Goal: Obtain resource: Obtain resource

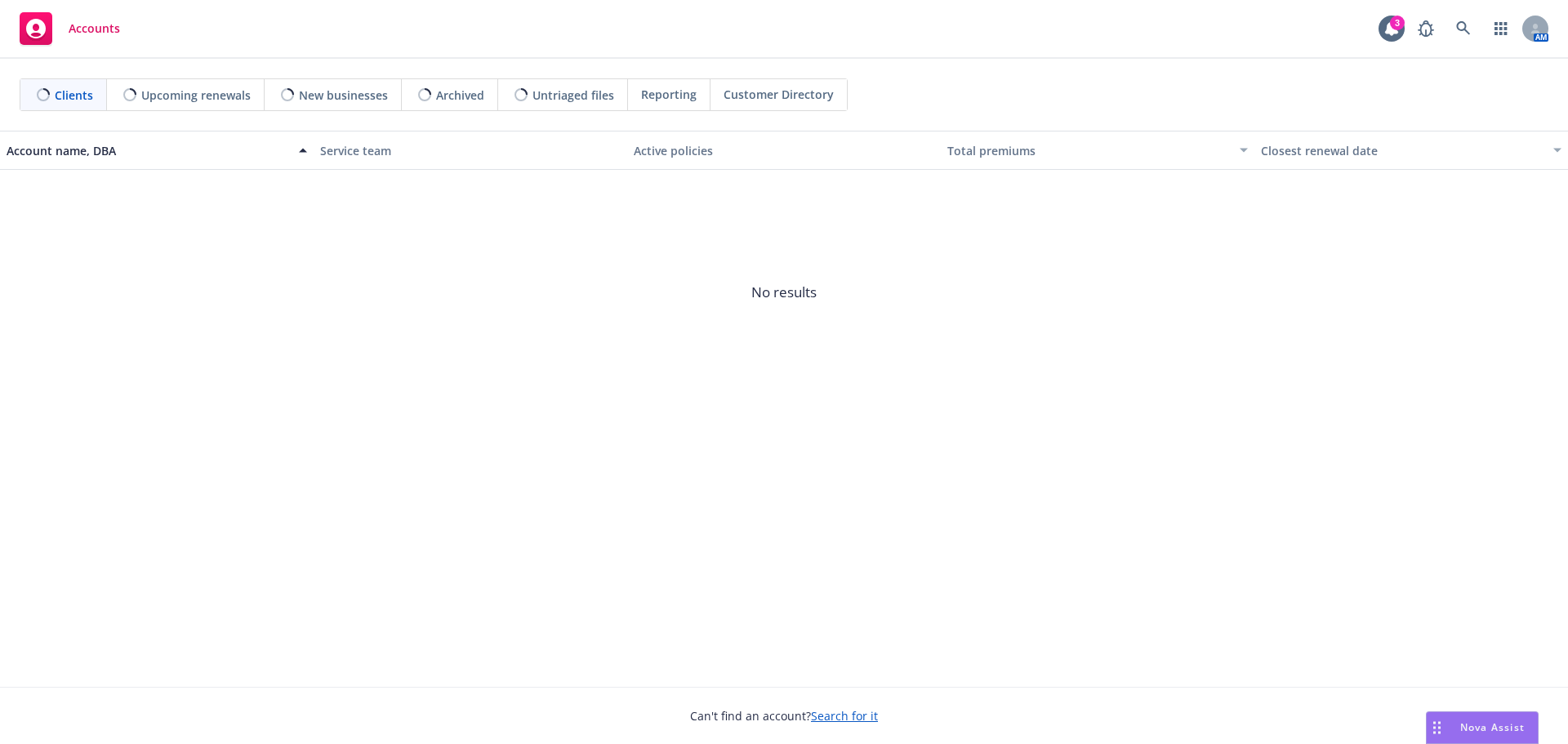
click at [847, 714] on link "Search for it" at bounding box center [844, 716] width 67 height 16
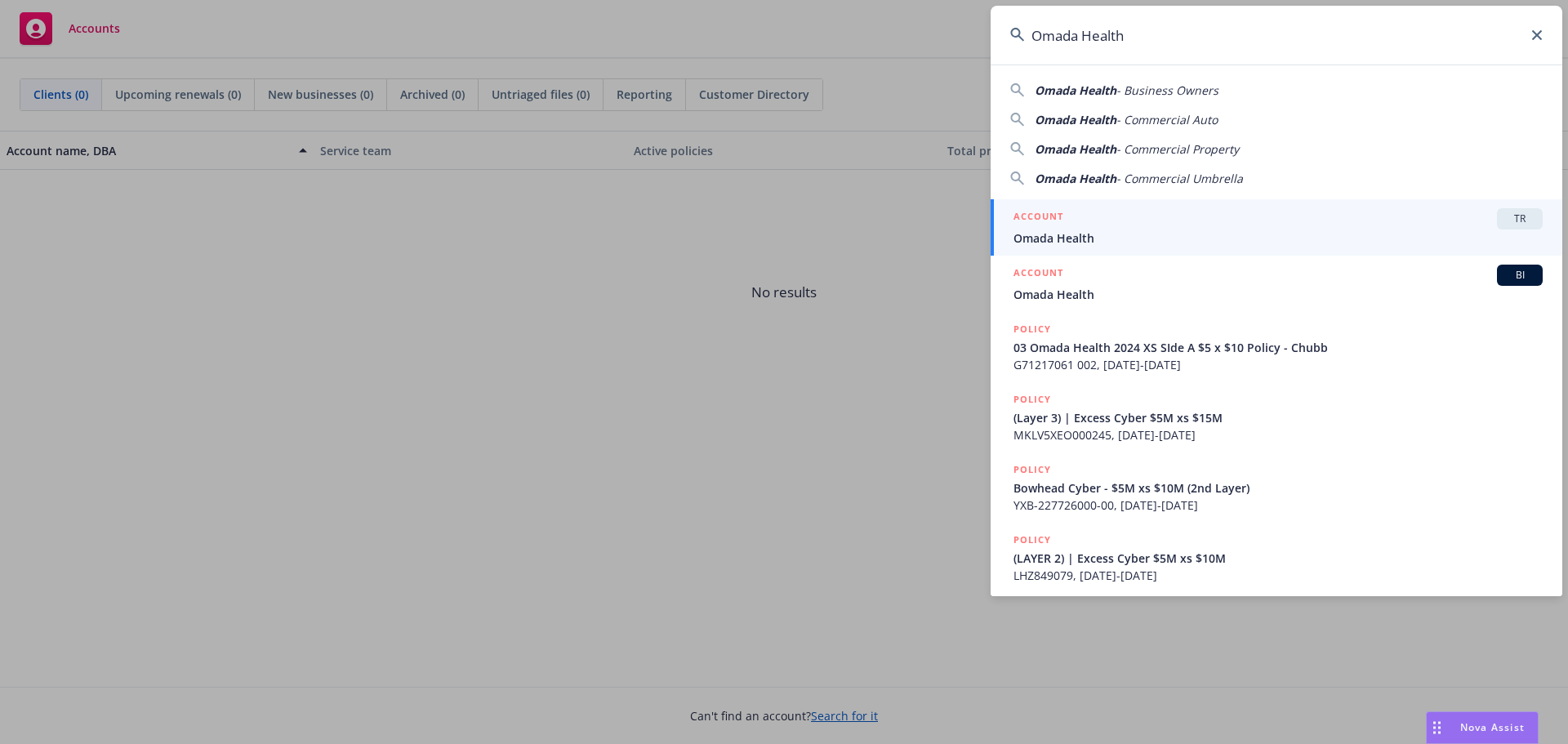
type input "Omada Health"
click at [1071, 237] on span "Omada Health" at bounding box center [1277, 237] width 529 height 17
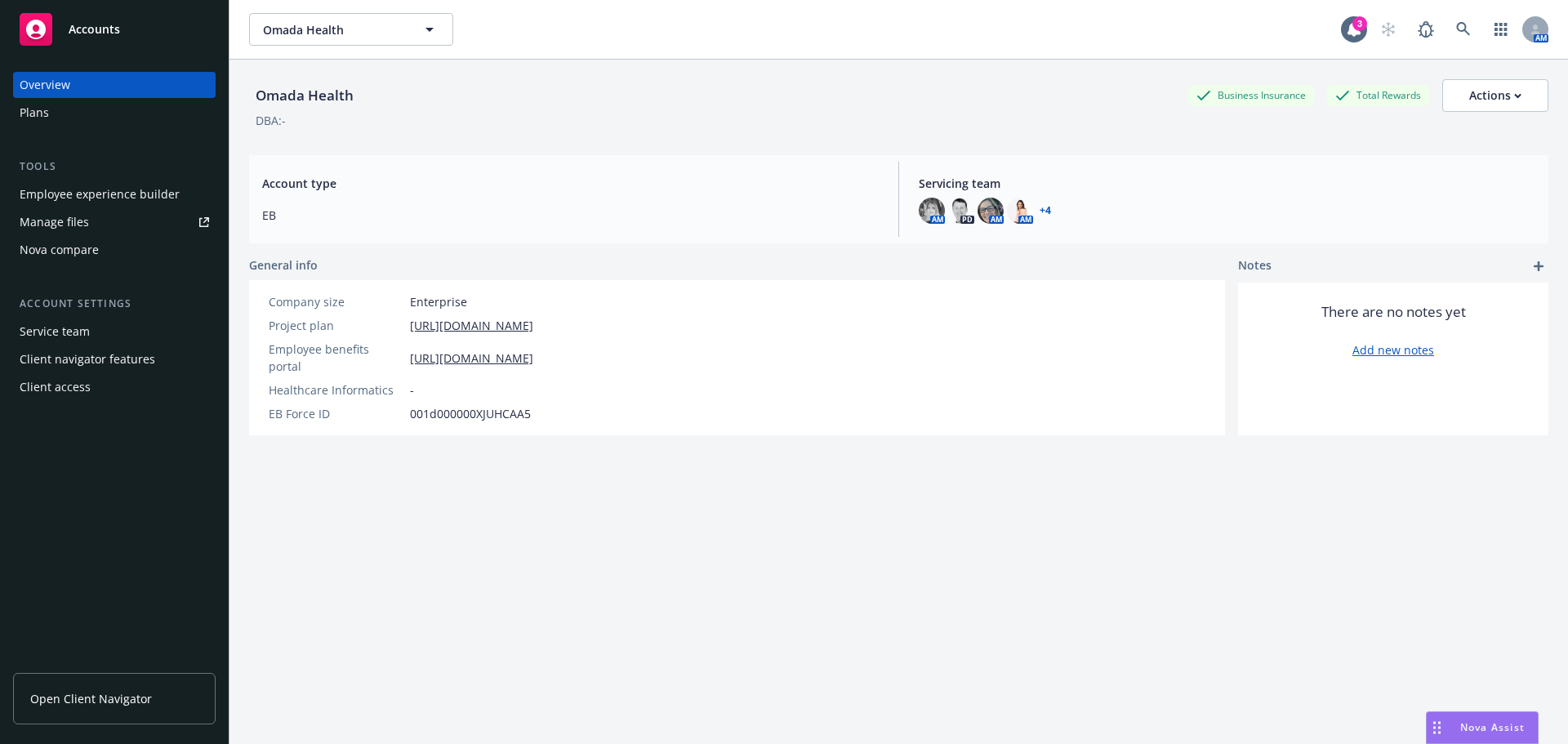
click at [58, 218] on div "Manage files" at bounding box center [54, 222] width 69 height 27
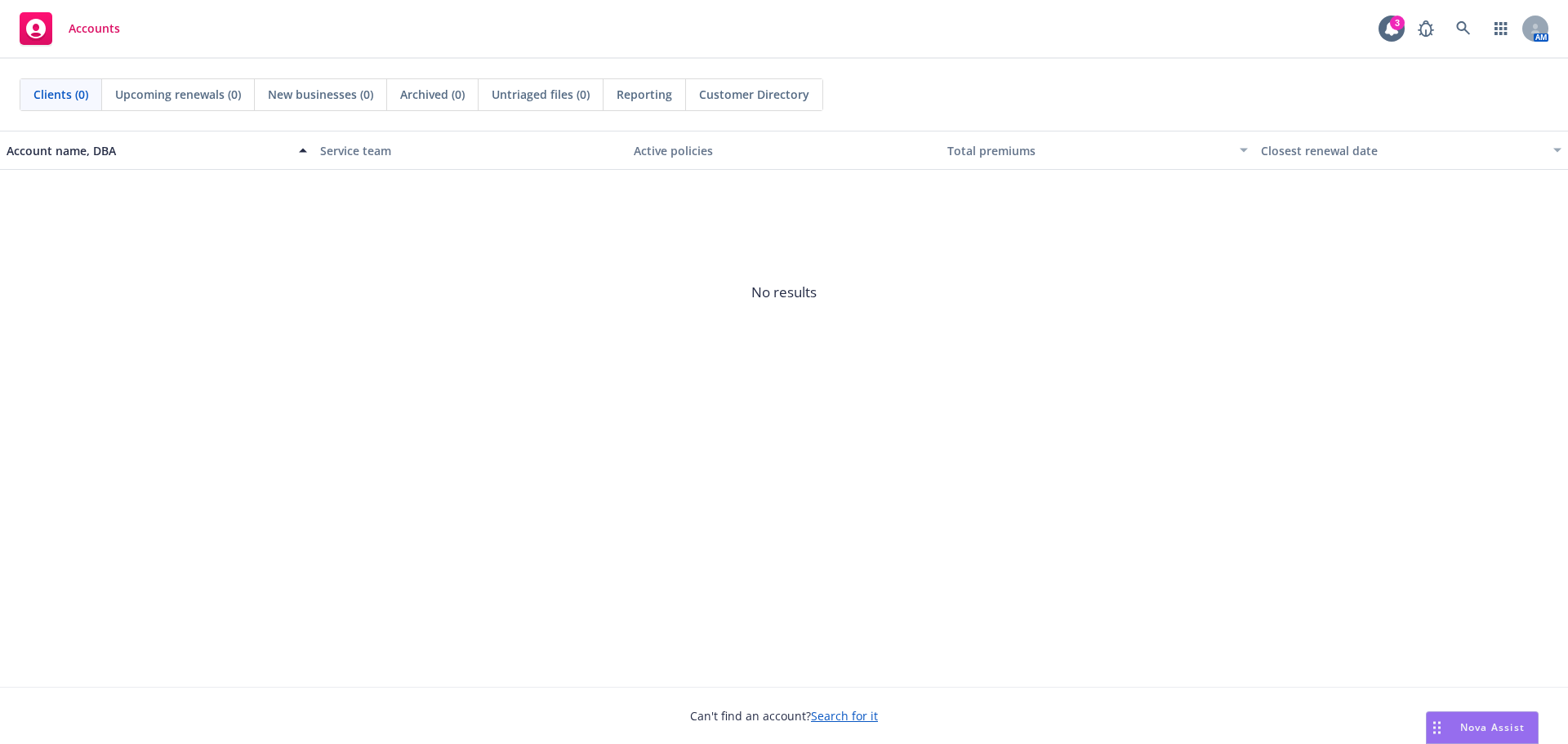
click at [855, 718] on link "Search for it" at bounding box center [844, 716] width 67 height 16
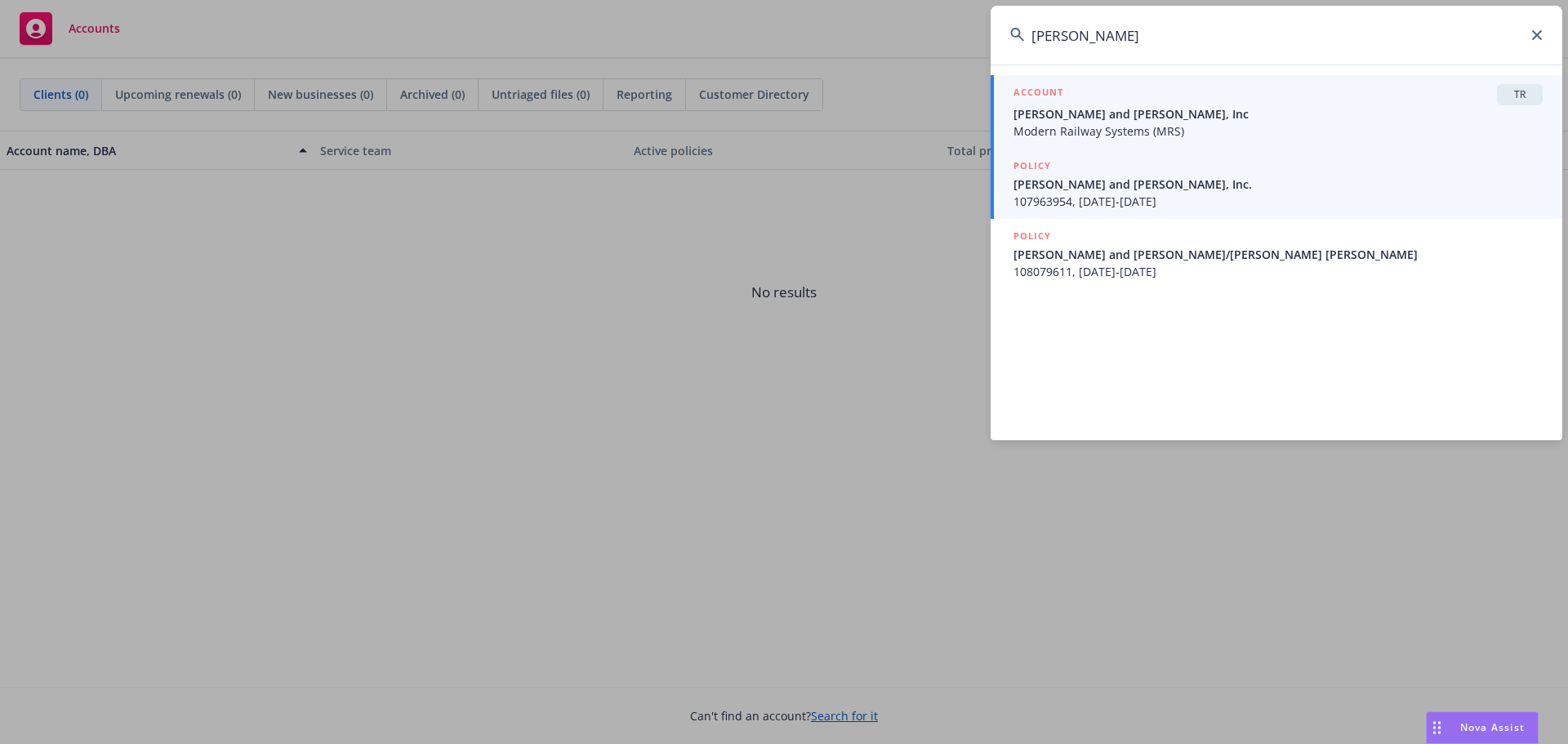
type input "Stacy Witbe"
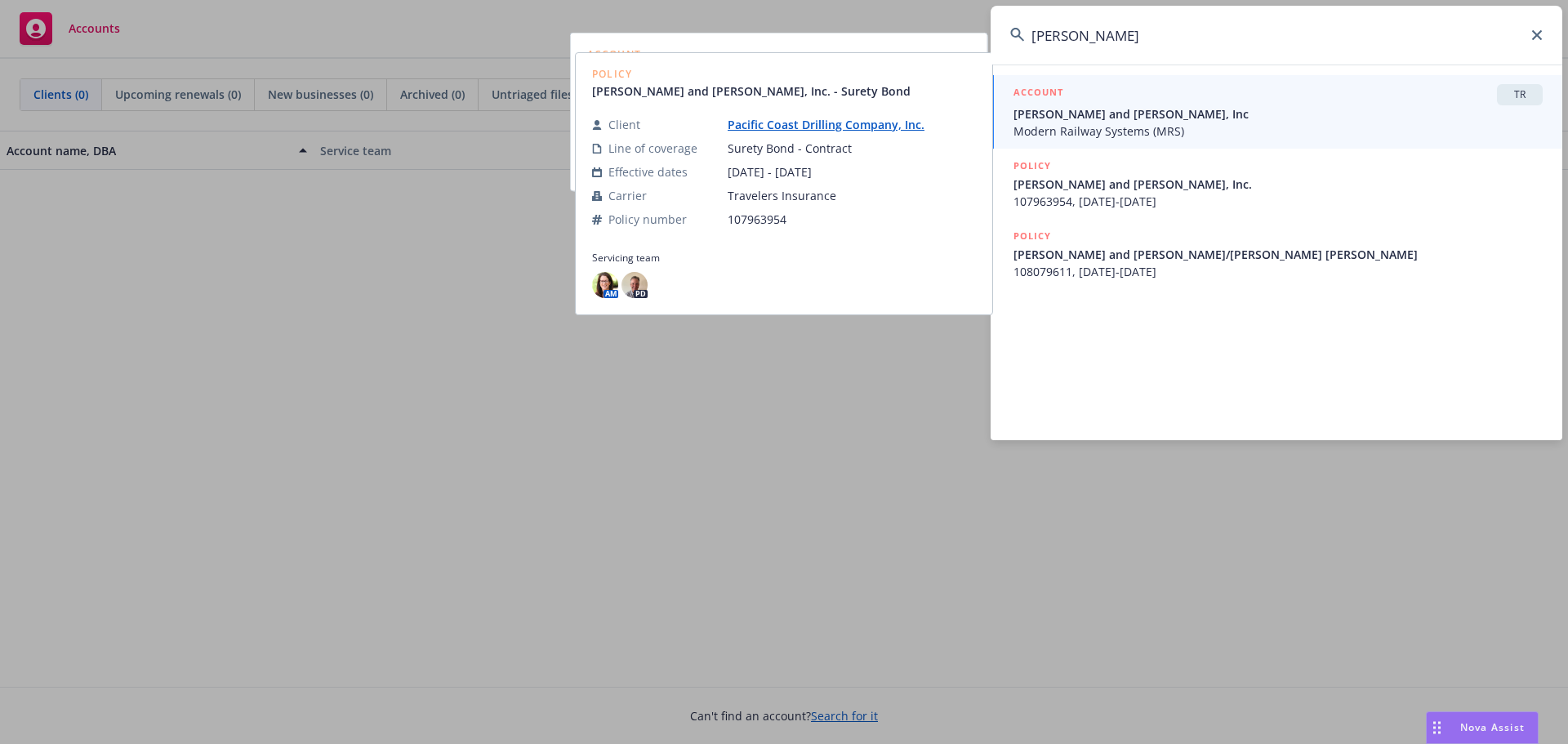
click at [1105, 138] on span "Modern Railway Systems (MRS)" at bounding box center [1277, 130] width 529 height 17
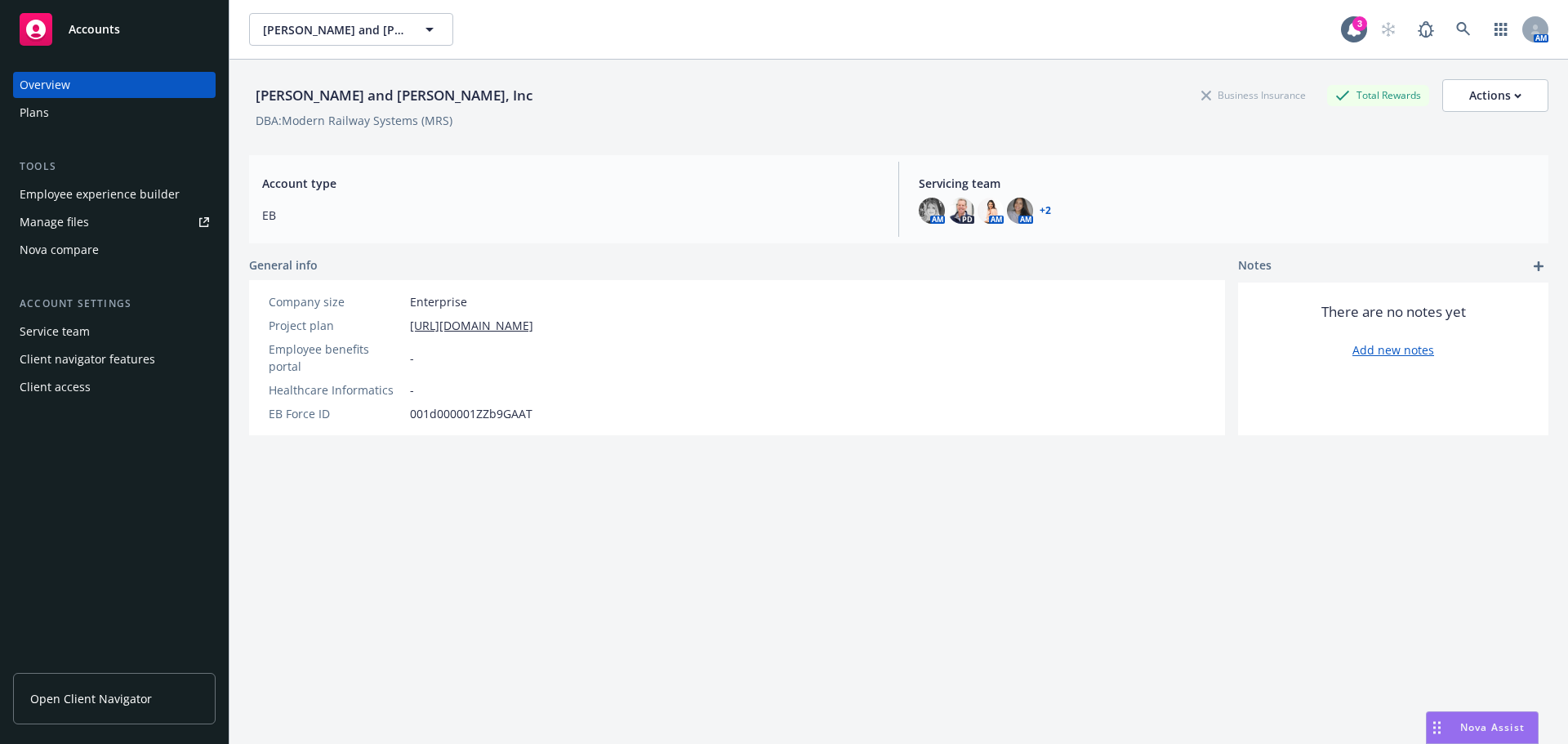
click at [65, 218] on div "Manage files" at bounding box center [54, 222] width 69 height 27
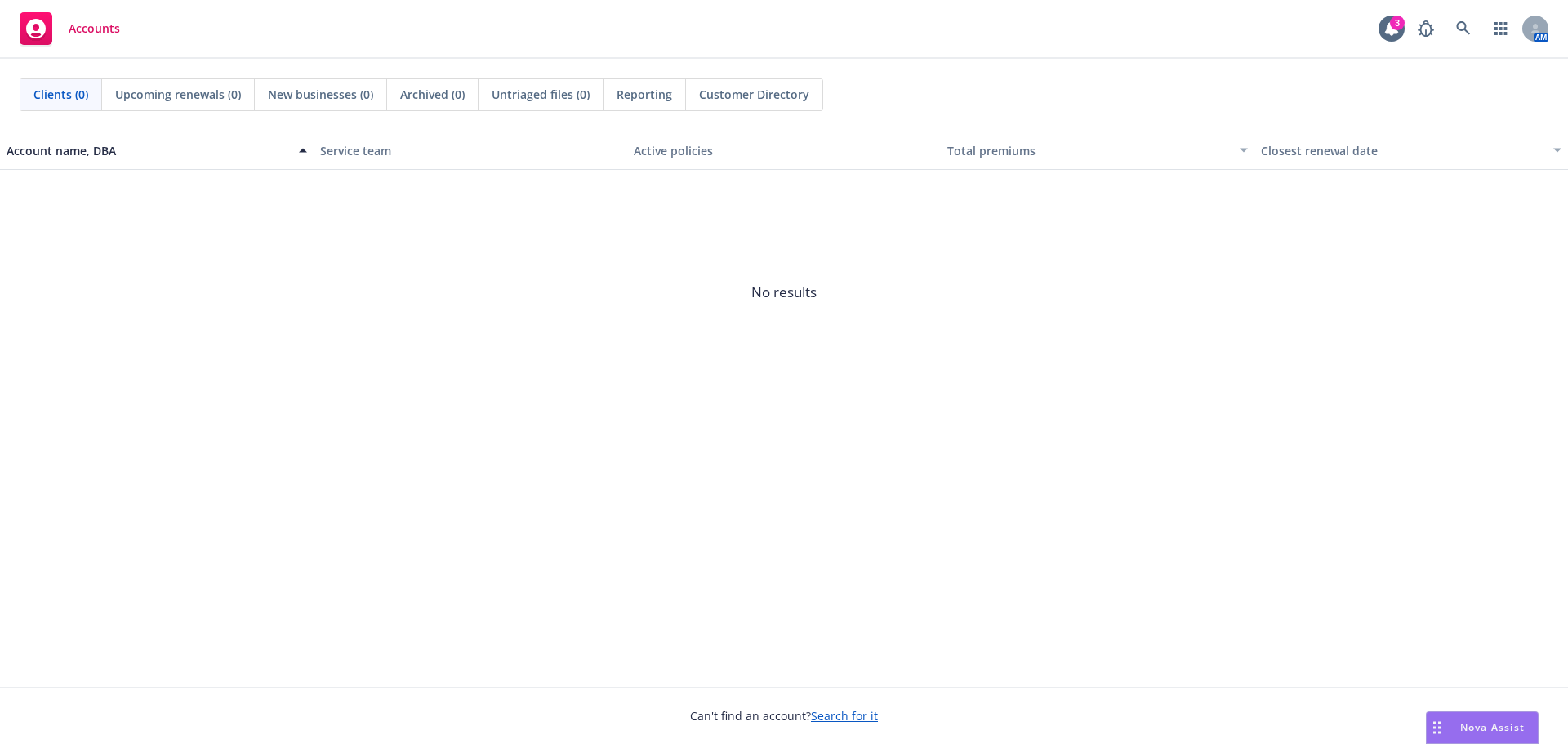
click at [844, 711] on link "Search for it" at bounding box center [844, 716] width 67 height 16
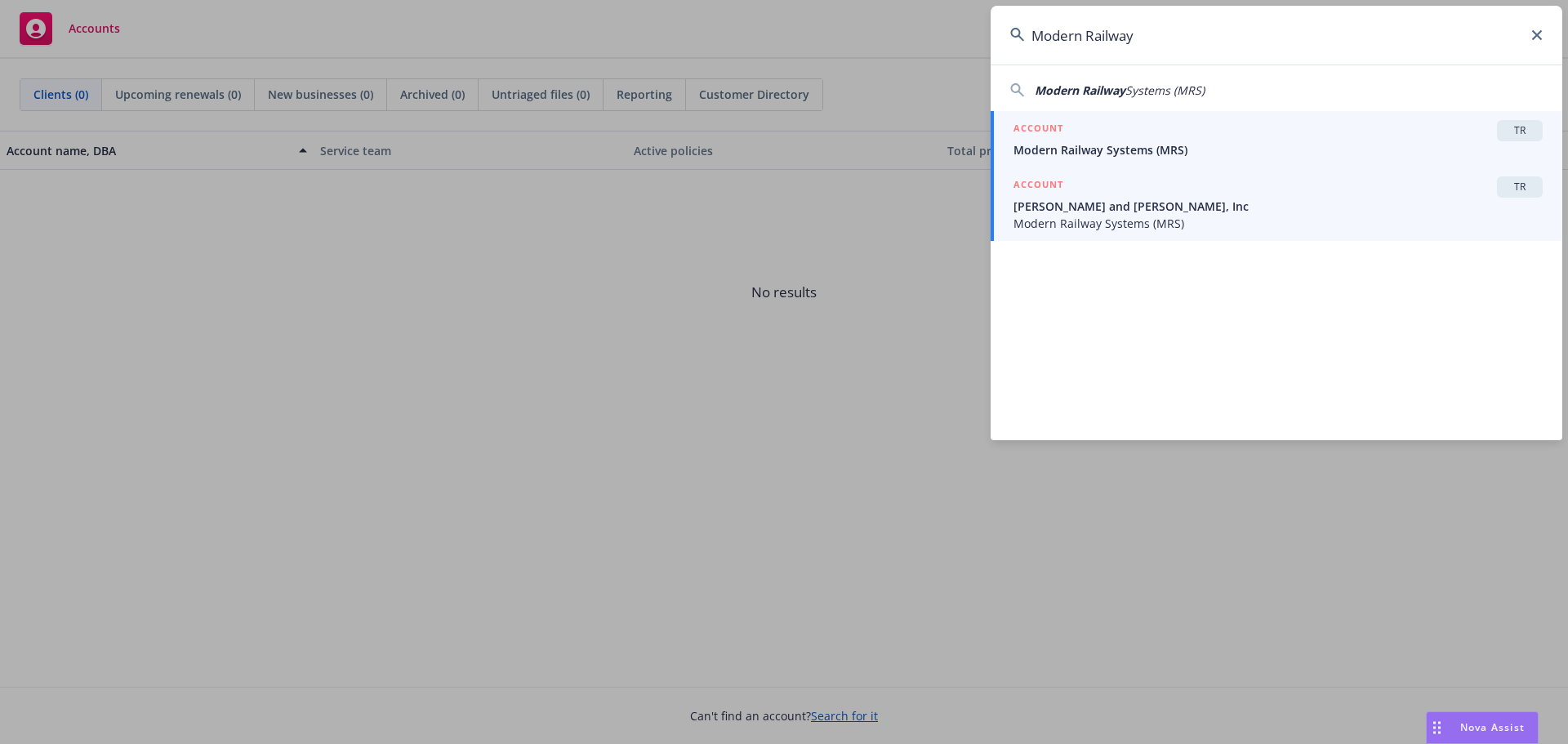
type input "Modern Railway"
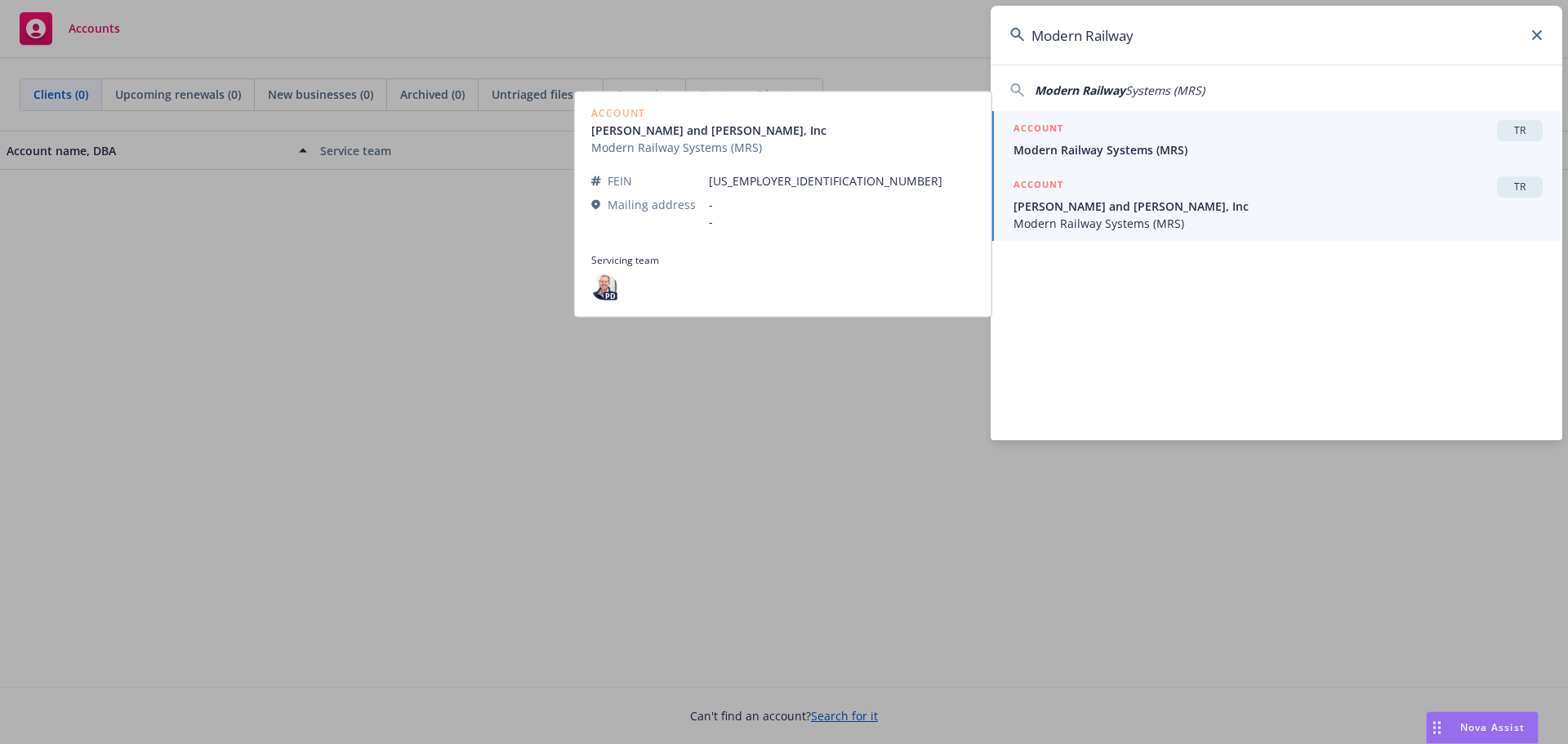
click at [1078, 151] on span "Modern Railway Systems (MRS)" at bounding box center [1277, 149] width 529 height 17
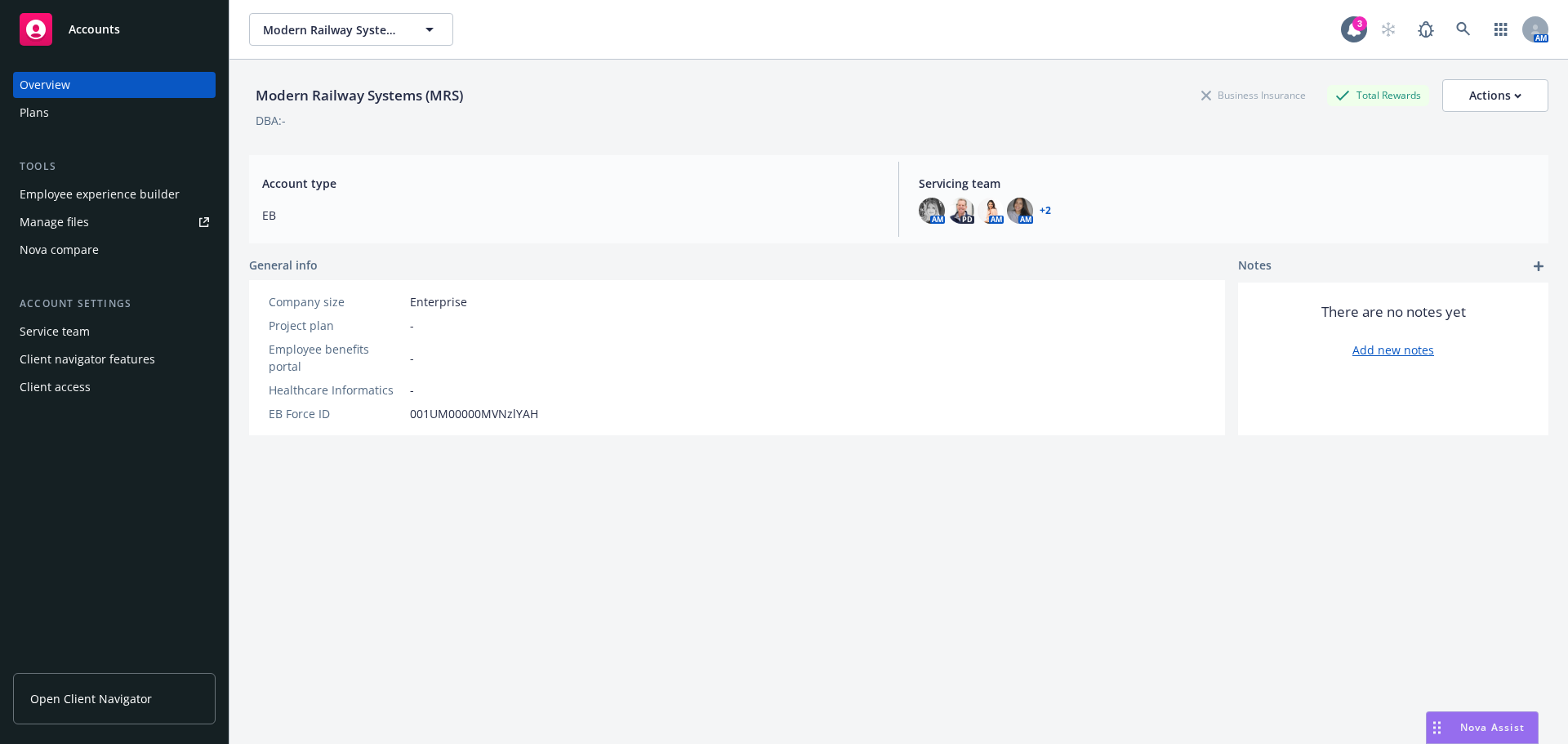
click at [53, 218] on div "Manage files" at bounding box center [54, 222] width 69 height 27
click at [40, 113] on div "Plans" at bounding box center [34, 112] width 30 height 27
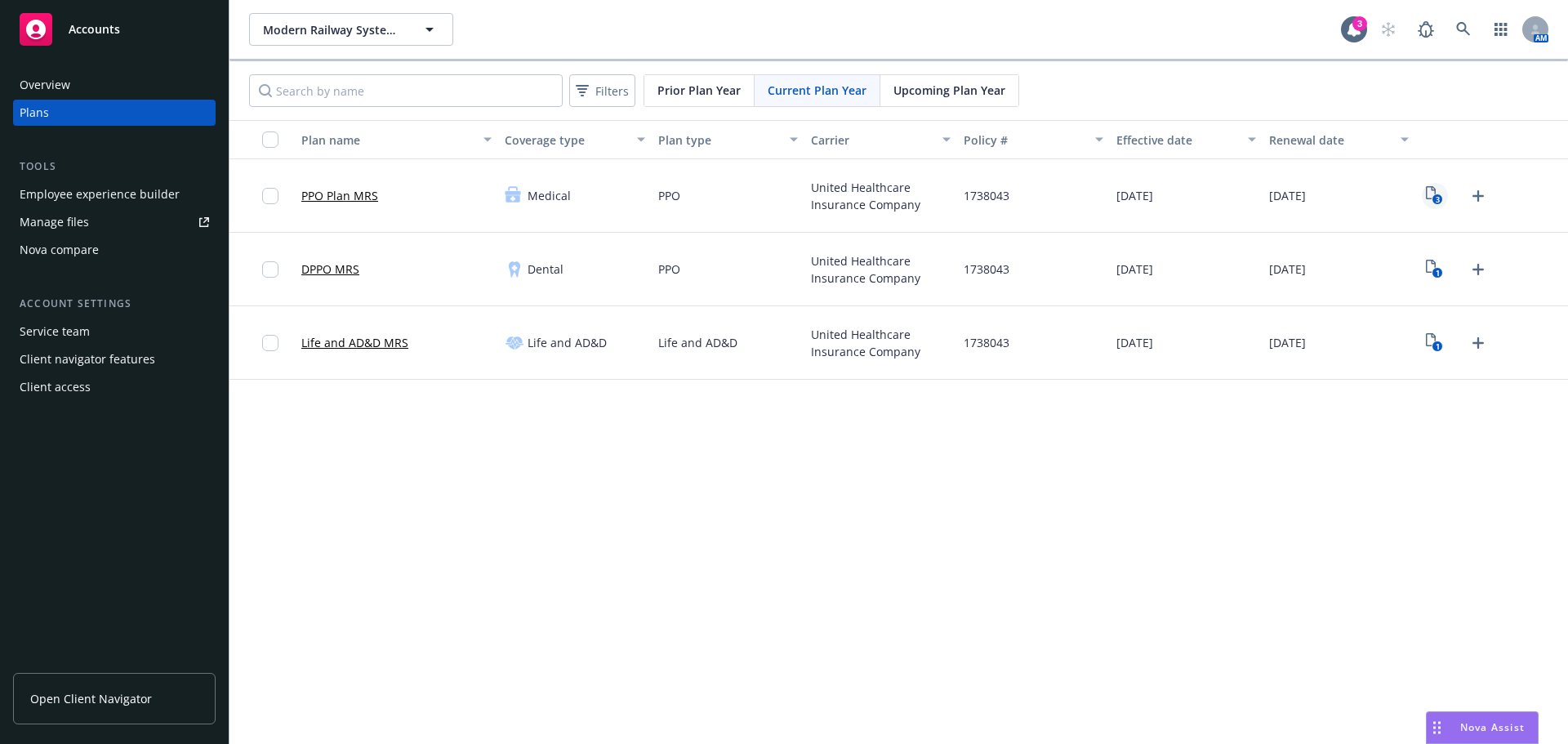
click at [1430, 197] on icon "3" at bounding box center [1433, 195] width 17 height 19
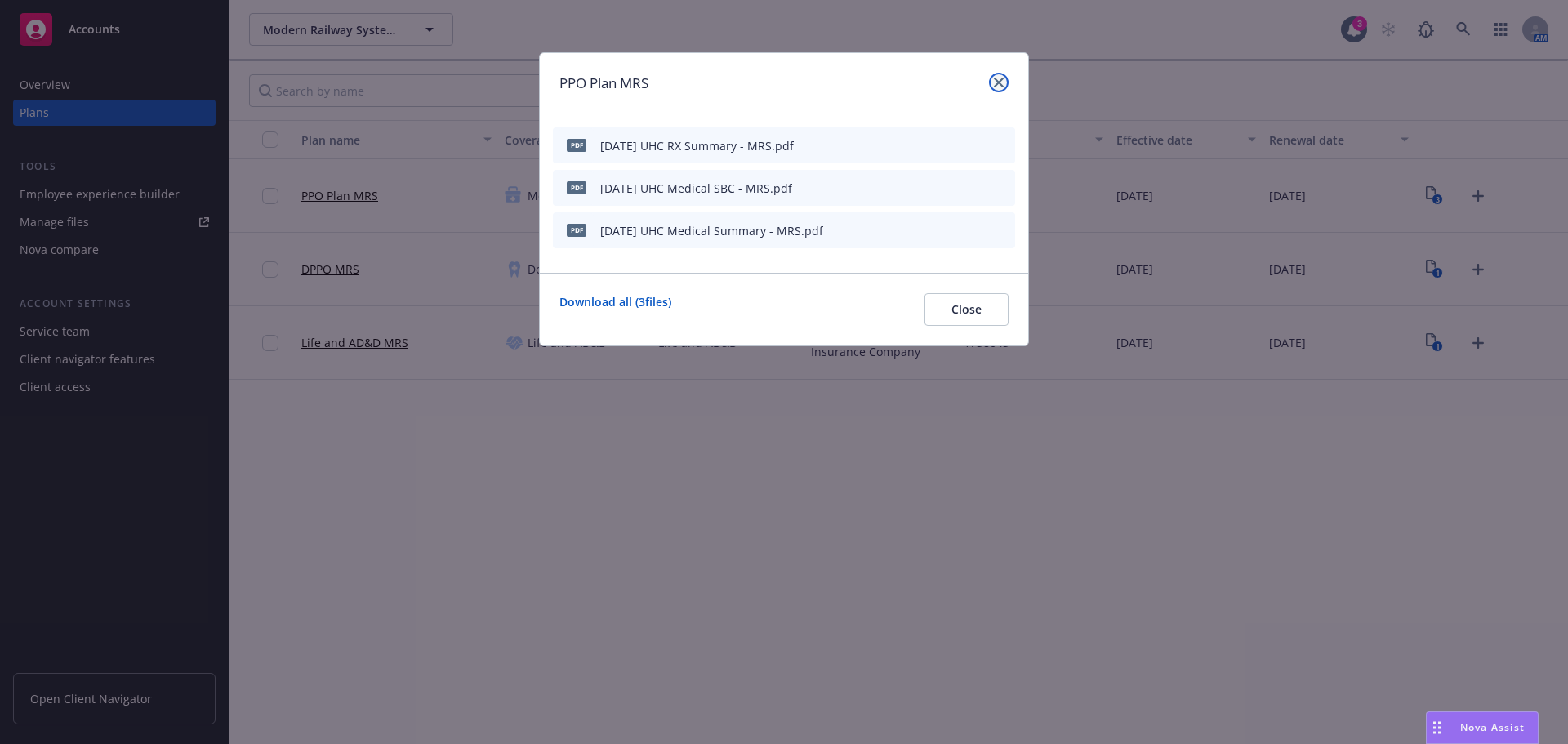
click at [998, 90] on link "close" at bounding box center [999, 83] width 20 height 20
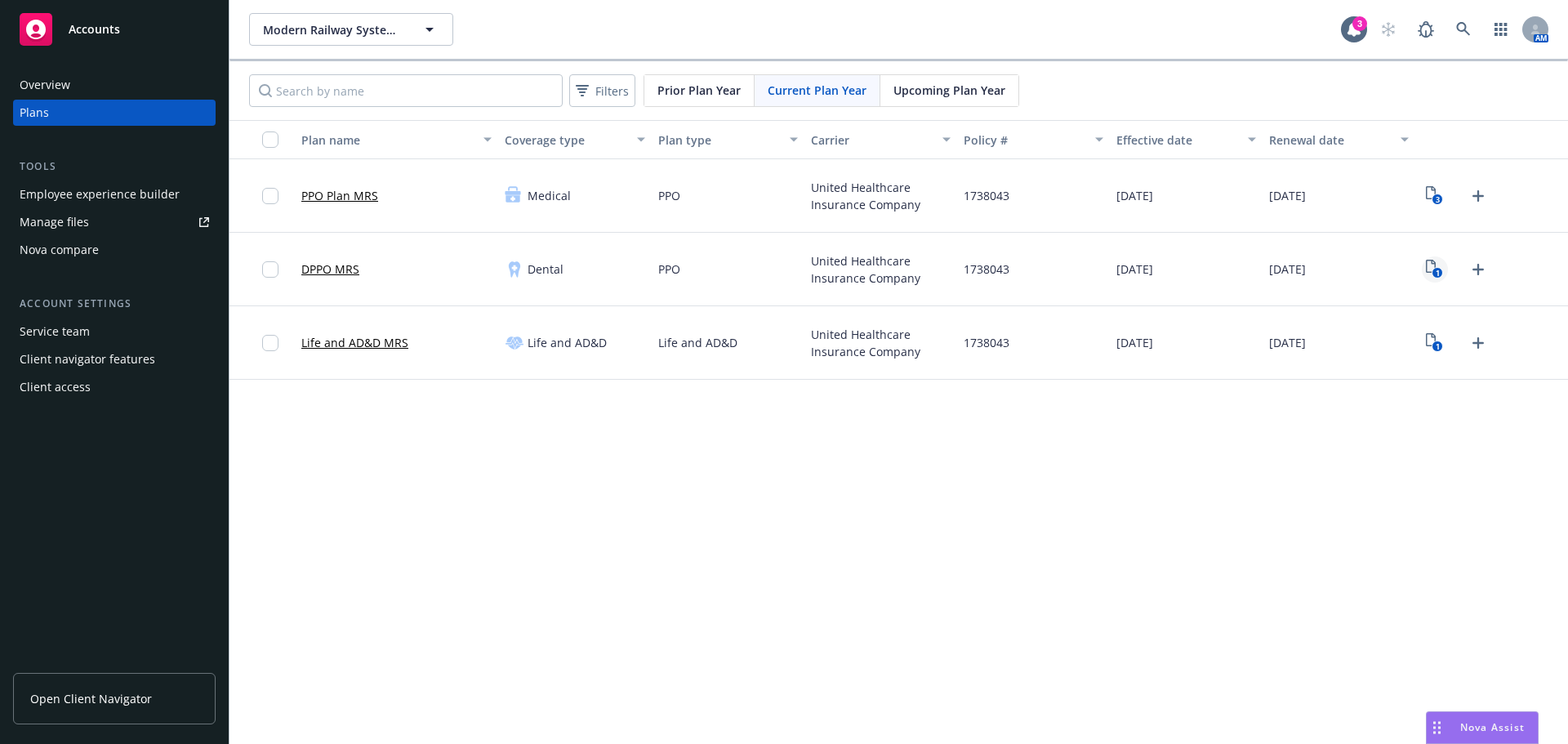
click at [1435, 269] on icon "1" at bounding box center [1433, 269] width 17 height 19
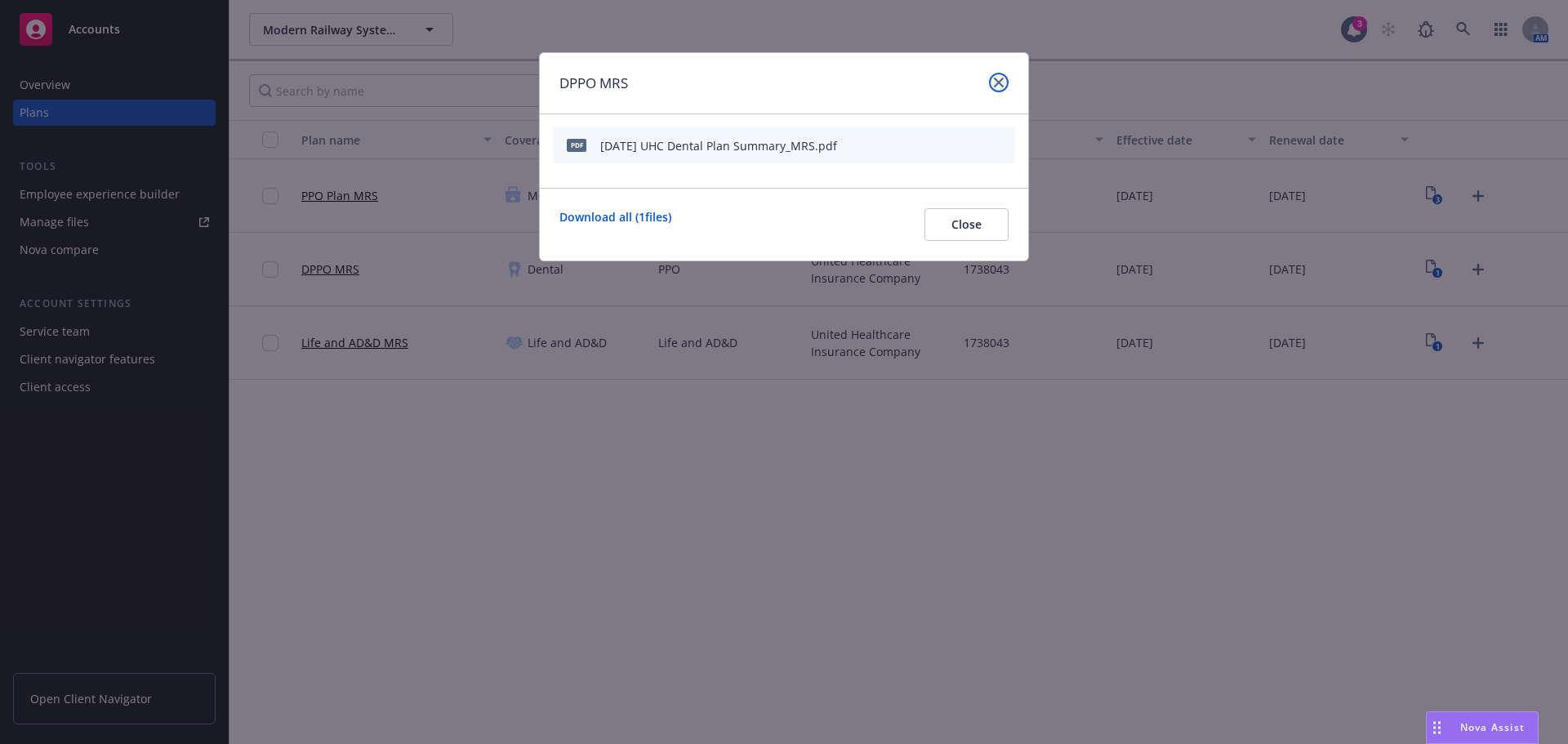
click at [1000, 85] on icon "close" at bounding box center [999, 83] width 10 height 10
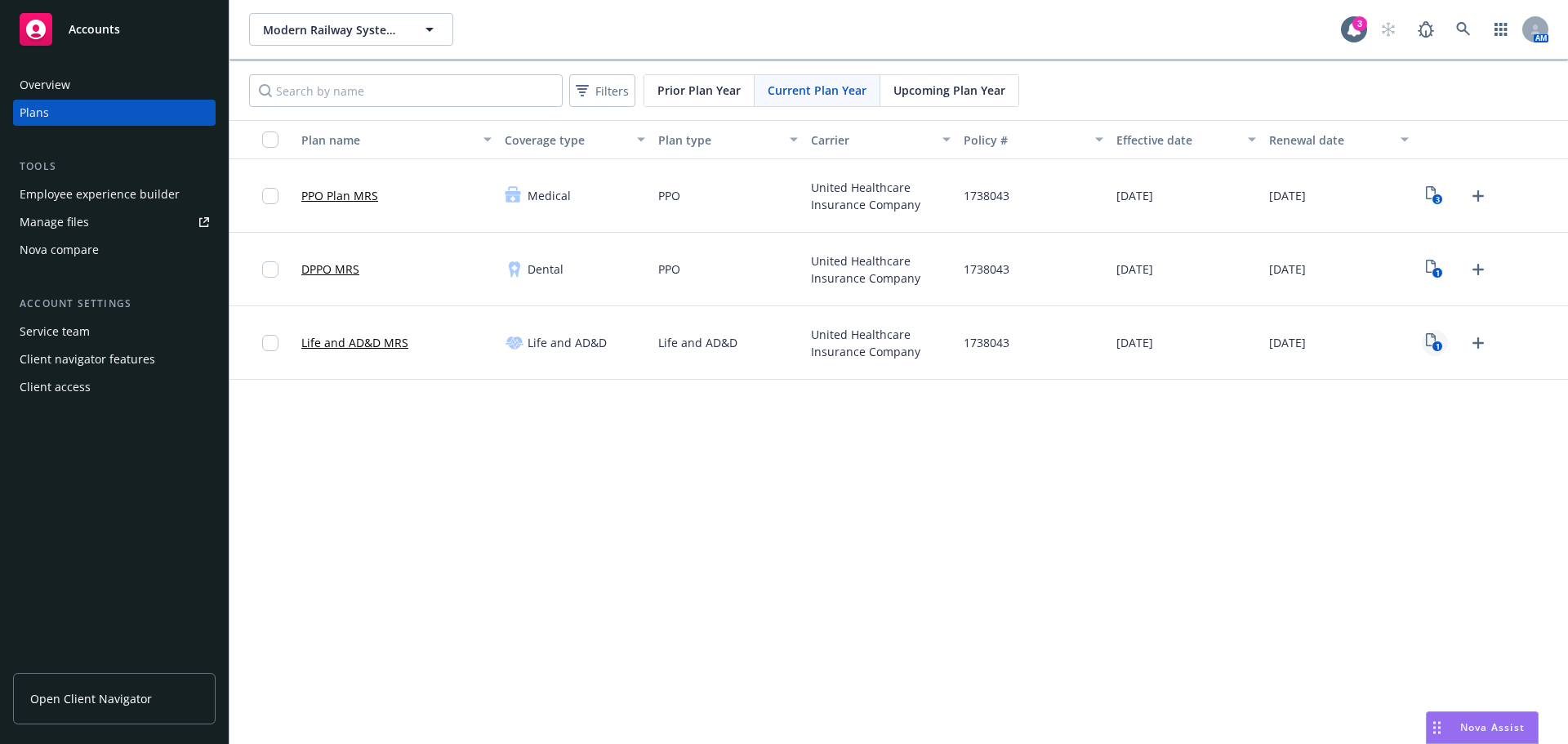
click at [1430, 346] on icon "View Plan Documents" at bounding box center [1430, 339] width 10 height 13
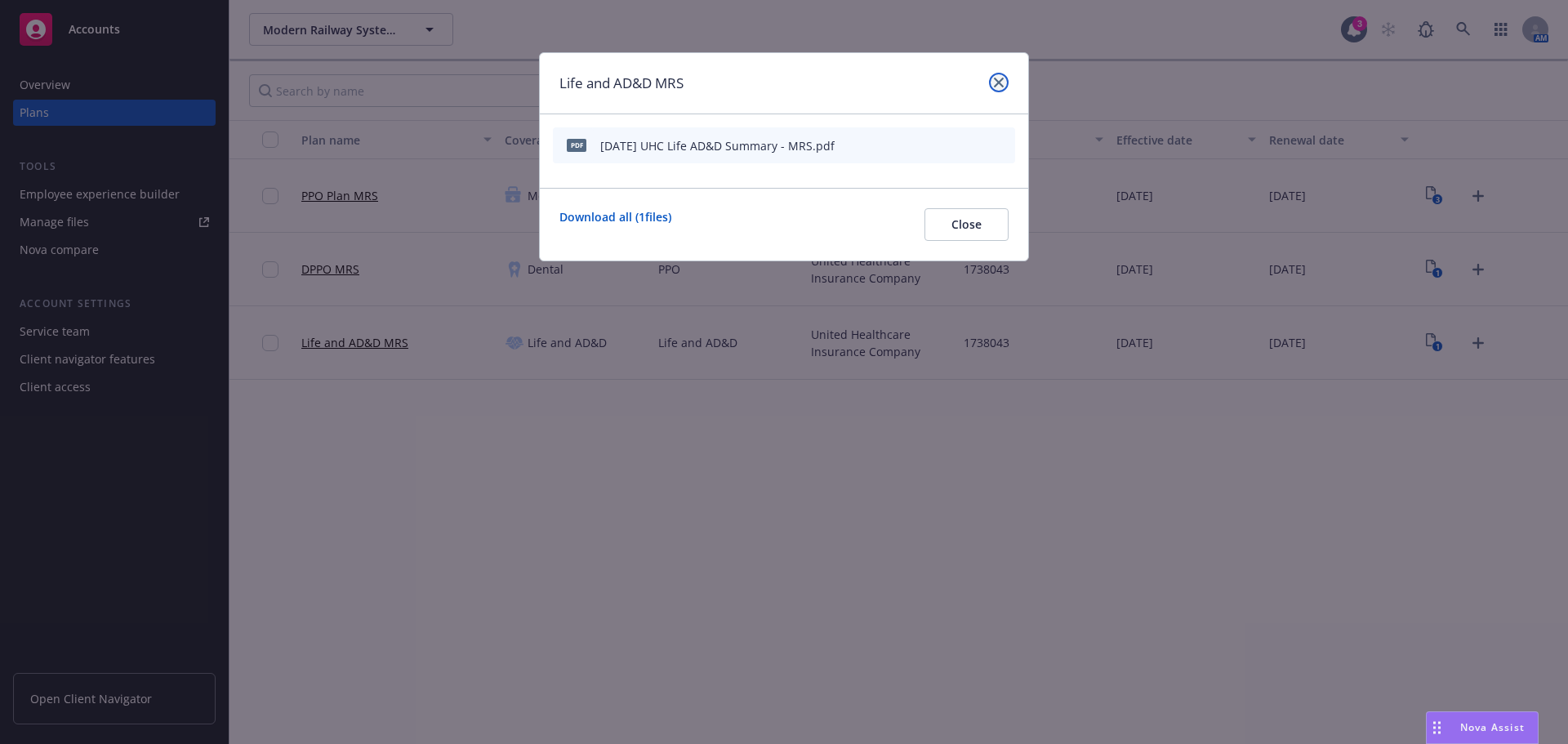
click at [999, 86] on icon "close" at bounding box center [999, 83] width 10 height 10
